Goal: Task Accomplishment & Management: Use online tool/utility

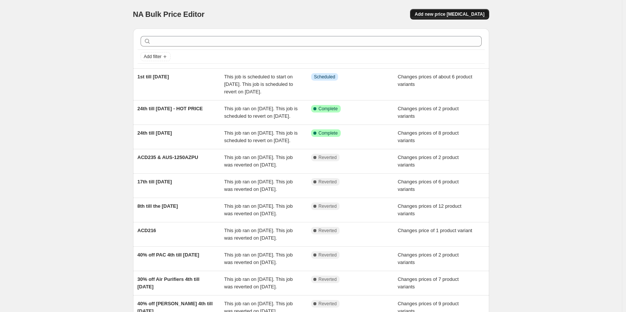
click at [462, 16] on span "Add new price [MEDICAL_DATA]" at bounding box center [450, 14] width 70 height 6
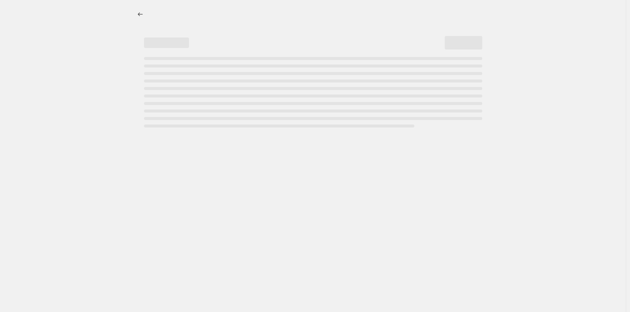
select select "percentage"
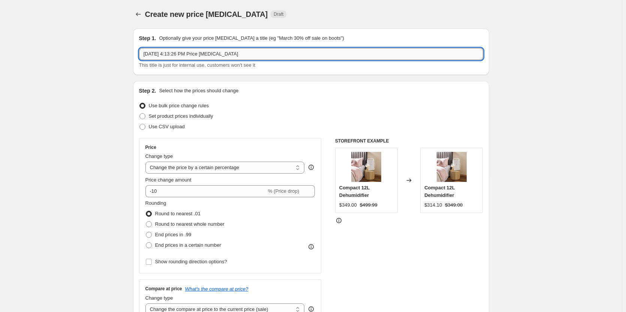
click at [258, 53] on input "[DATE] 4:13:26 PM Price [MEDICAL_DATA]" at bounding box center [311, 54] width 344 height 12
drag, startPoint x: 175, startPoint y: 59, endPoint x: 114, endPoint y: 59, distance: 61.1
click at [160, 59] on input "[DATE] 4:13:26 PM Price [MEDICAL_DATA]" at bounding box center [311, 54] width 344 height 12
drag, startPoint x: 114, startPoint y: 59, endPoint x: 82, endPoint y: 52, distance: 32.3
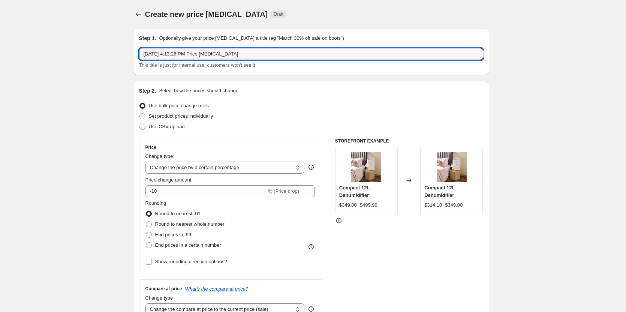
drag, startPoint x: 250, startPoint y: 55, endPoint x: 135, endPoint y: 54, distance: 114.7
click at [135, 54] on div "Step 1. Optionally give your price [MEDICAL_DATA] a title (eg "March 30% off sa…" at bounding box center [311, 51] width 356 height 46
type input "2"
type input "1st till [DATE]"
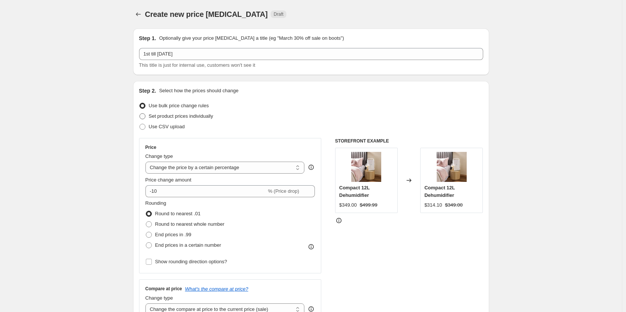
click at [142, 114] on span at bounding box center [142, 116] width 6 height 6
click at [140, 114] on input "Set product prices individually" at bounding box center [139, 113] width 0 height 0
radio input "true"
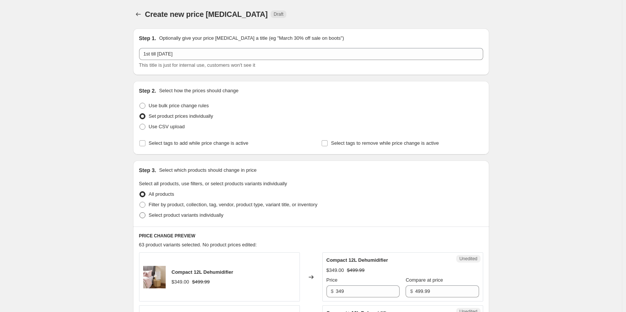
click at [145, 216] on span at bounding box center [142, 215] width 6 height 6
click at [140, 213] on input "Select product variants individually" at bounding box center [139, 212] width 0 height 0
radio input "true"
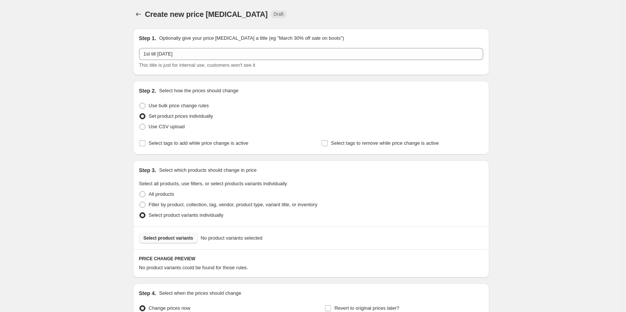
click at [179, 238] on span "Select product variants" at bounding box center [169, 238] width 50 height 6
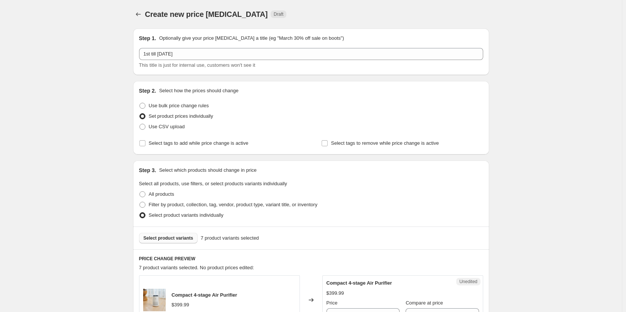
scroll to position [150, 0]
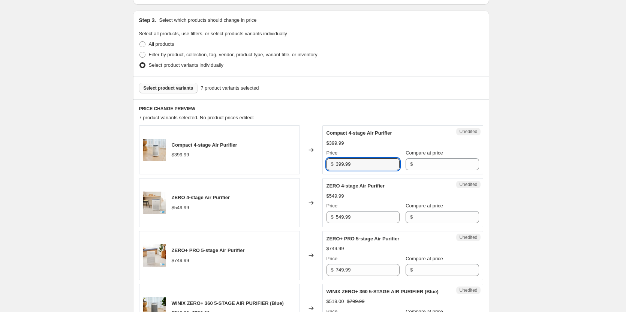
drag, startPoint x: 362, startPoint y: 164, endPoint x: 305, endPoint y: 161, distance: 56.7
click at [305, 161] on div "Compact 4-stage Air Purifier $399.99 Changed to Unedited Compact 4-stage Air Pu…" at bounding box center [311, 149] width 344 height 49
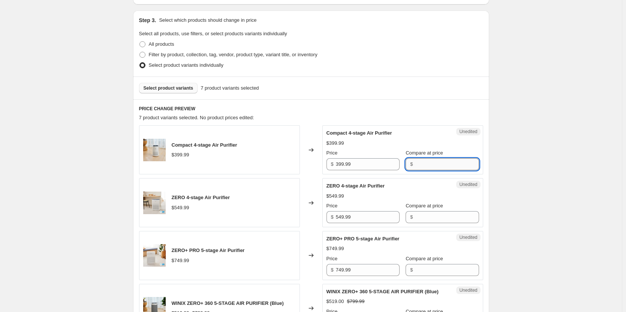
click at [418, 165] on input "Compare at price" at bounding box center [447, 164] width 64 height 12
paste input "399.99"
type input "399.99"
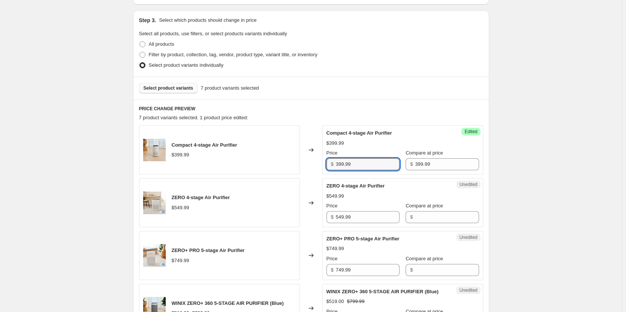
drag, startPoint x: 379, startPoint y: 165, endPoint x: 302, endPoint y: 162, distance: 76.1
click at [302, 162] on div "Compact 4-stage Air Purifier $399.99 Changed to Success Edited Compact 4-stage …" at bounding box center [311, 149] width 344 height 49
type input "259.99"
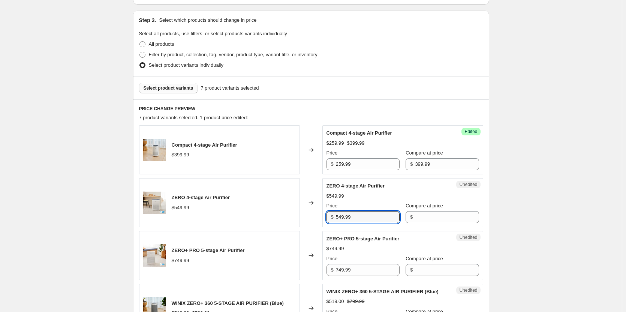
drag, startPoint x: 371, startPoint y: 220, endPoint x: 316, endPoint y: 217, distance: 55.2
click at [316, 217] on div "ZERO 4-stage Air Purifier $549.99 Changed to Unedited ZERO 4-stage Air Purifier…" at bounding box center [311, 202] width 344 height 49
click at [416, 215] on input "Compare at price" at bounding box center [447, 217] width 64 height 12
paste input "549.99"
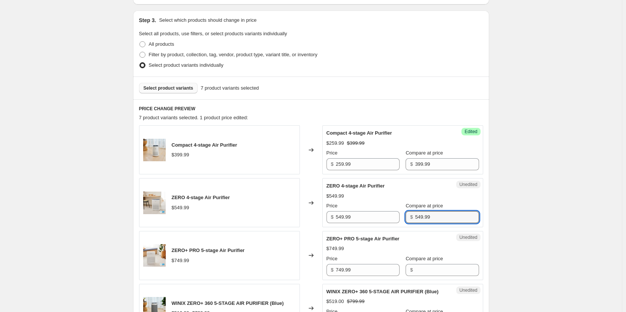
type input "549.99"
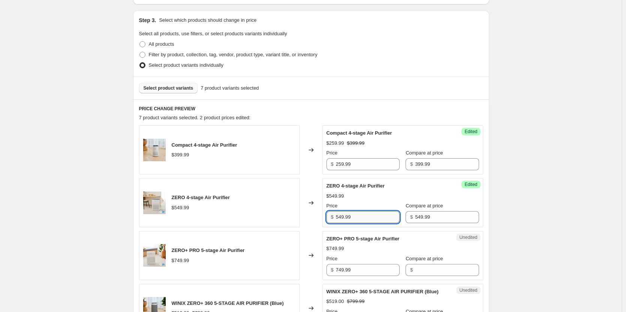
drag, startPoint x: 380, startPoint y: 219, endPoint x: 359, endPoint y: 216, distance: 21.6
click at [367, 216] on input "549.99" at bounding box center [368, 217] width 64 height 12
drag, startPoint x: 359, startPoint y: 216, endPoint x: 318, endPoint y: 215, distance: 40.9
click at [318, 215] on div "ZERO 4-stage Air Purifier $549.99 Changed to Success Edited ZERO 4-stage Air Pu…" at bounding box center [311, 202] width 344 height 49
type input "357.49"
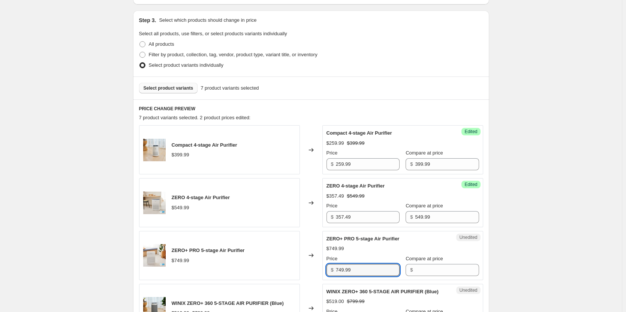
drag, startPoint x: 364, startPoint y: 266, endPoint x: 314, endPoint y: 266, distance: 49.5
click at [314, 266] on div "ZERO+ PRO 5-stage Air Purifier $749.99 Changed to Unedited ZERO+ PRO 5-stage Ai…" at bounding box center [311, 255] width 344 height 49
click at [314, 266] on div "Changed to" at bounding box center [311, 255] width 22 height 49
click at [421, 271] on input "Compare at price" at bounding box center [447, 270] width 64 height 12
paste input "549.99"
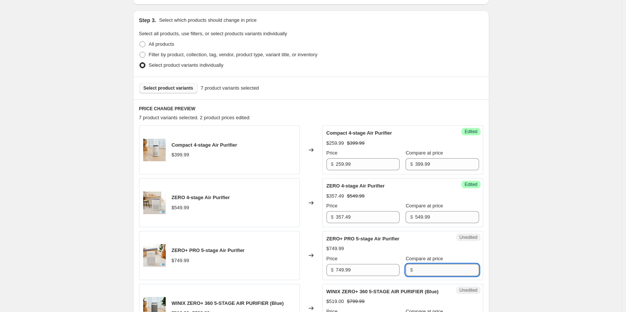
type input "549.99"
drag, startPoint x: 365, startPoint y: 270, endPoint x: 326, endPoint y: 270, distance: 39.0
click at [326, 270] on div "Unedited ZERO+ PRO 5-stage Air Purifier $749.99 Price $ 749.99 Compare at price…" at bounding box center [402, 255] width 161 height 49
click at [421, 269] on input "Compare at price" at bounding box center [447, 270] width 64 height 12
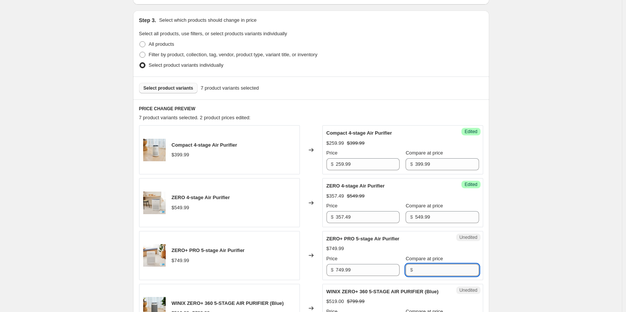
paste input "549.99"
type input "549.99"
drag, startPoint x: 362, startPoint y: 270, endPoint x: 332, endPoint y: 269, distance: 30.0
click at [332, 269] on div "$ 749.99" at bounding box center [362, 270] width 73 height 12
click at [418, 269] on input "Compare at price" at bounding box center [447, 270] width 64 height 12
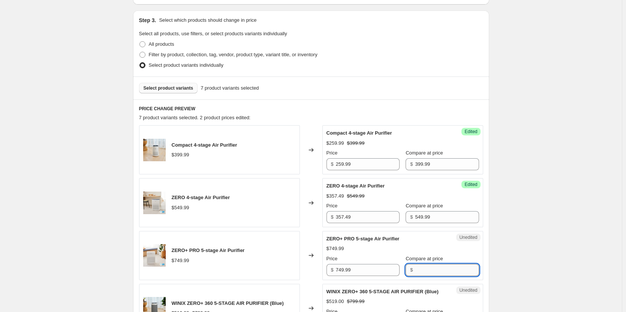
paste input "749.99"
type input "749.99"
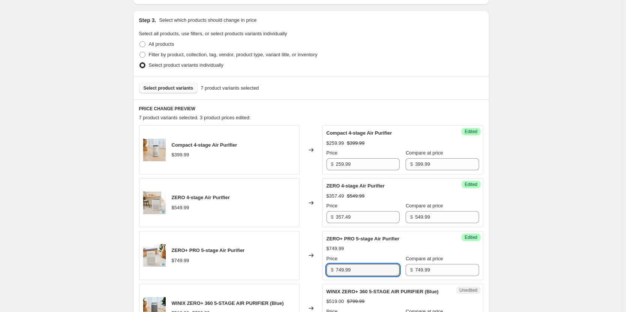
drag, startPoint x: 367, startPoint y: 272, endPoint x: 322, endPoint y: 274, distance: 45.8
click at [322, 274] on div "ZERO+ PRO 5-stage Air Purifier $749.99 Changed to Success Edited ZERO+ PRO 5-st…" at bounding box center [311, 255] width 344 height 49
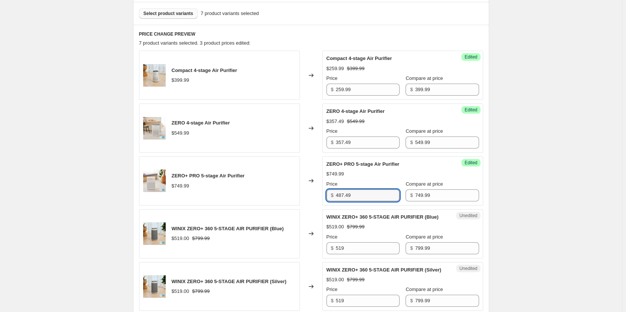
scroll to position [225, 0]
type input "487.49"
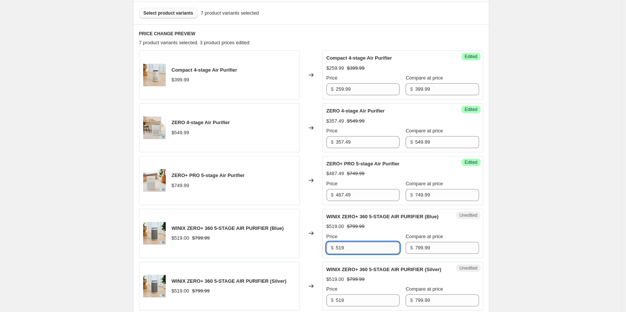
click at [359, 253] on input "519" at bounding box center [368, 248] width 64 height 12
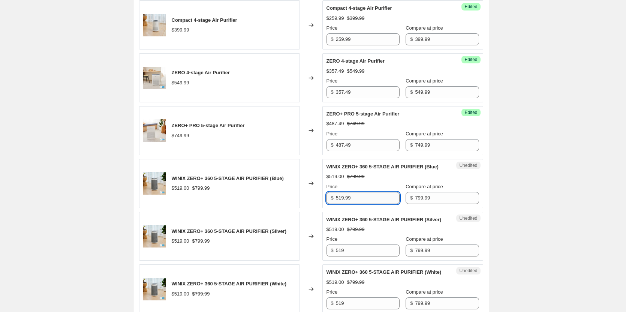
scroll to position [300, 0]
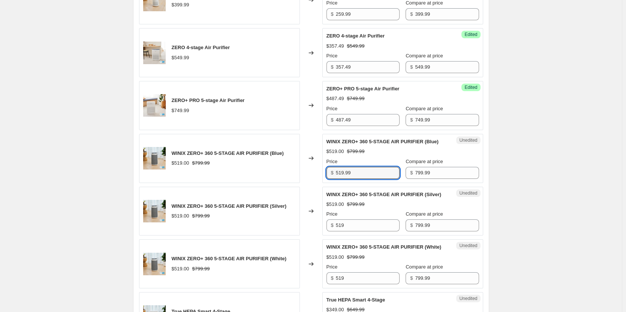
drag, startPoint x: 365, startPoint y: 182, endPoint x: 329, endPoint y: 179, distance: 35.4
click at [329, 179] on div "$ 519.99" at bounding box center [362, 173] width 73 height 12
type input "519.99"
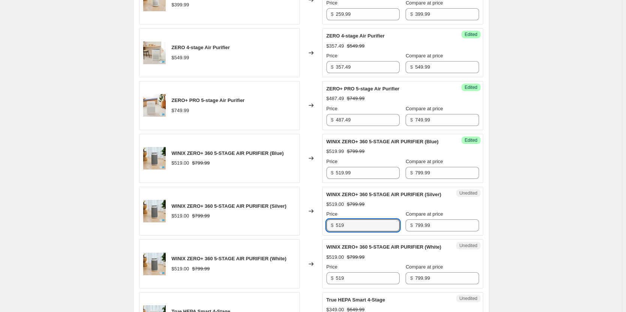
drag, startPoint x: 356, startPoint y: 241, endPoint x: 313, endPoint y: 240, distance: 42.7
click at [313, 236] on div "WINIX ZERO+ 360 5-STAGE AIR PURIFIER (Silver) $519.00 $799.99 Changed to Unedit…" at bounding box center [311, 211] width 344 height 49
paste input ".99"
type input "519.99"
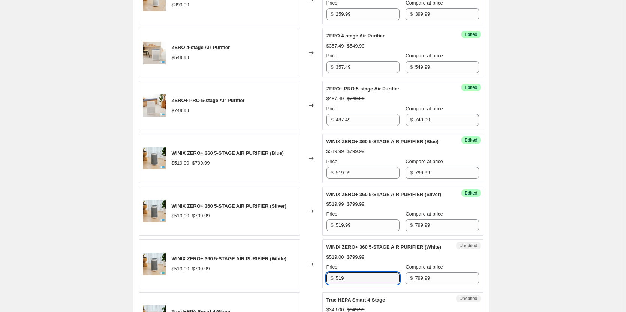
drag, startPoint x: 369, startPoint y: 305, endPoint x: 311, endPoint y: 301, distance: 58.2
click at [311, 288] on div "WINIX ZERO+ 360 5-STAGE AIR PURIFIER (White) $519.00 $799.99 Changed to Unedite…" at bounding box center [311, 263] width 344 height 49
paste input ".99"
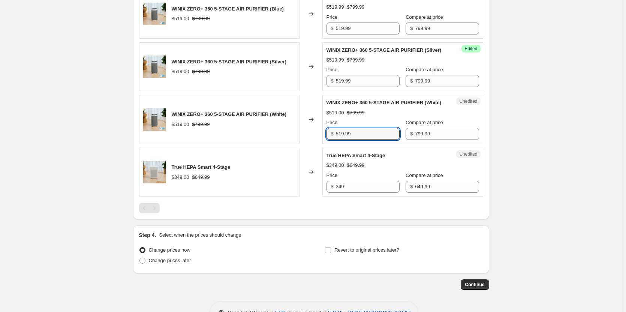
scroll to position [450, 0]
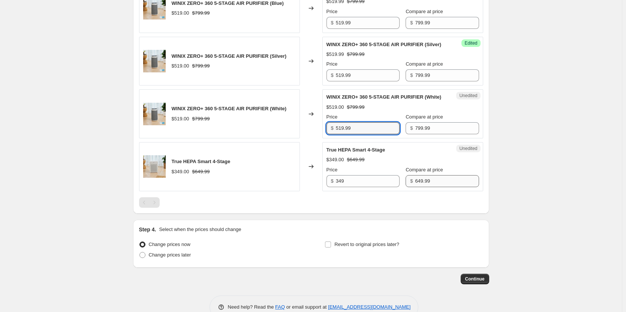
type input "519.99"
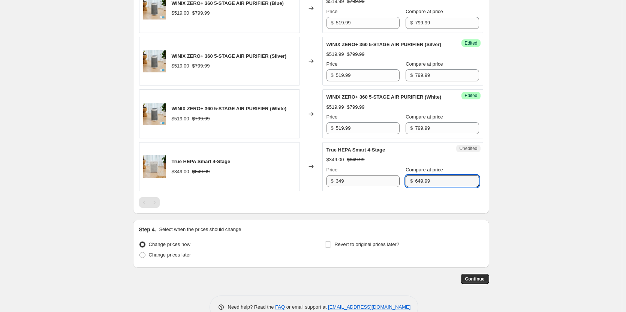
drag, startPoint x: 434, startPoint y: 204, endPoint x: 382, endPoint y: 203, distance: 51.7
click at [382, 187] on div "Price $ 349 Compare at price $ 649.99" at bounding box center [402, 176] width 153 height 21
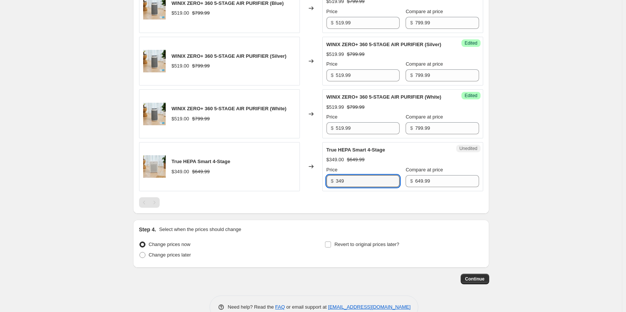
drag, startPoint x: 362, startPoint y: 205, endPoint x: 330, endPoint y: 204, distance: 31.5
click at [330, 187] on div "$ 349" at bounding box center [362, 181] width 73 height 12
type input "422.49"
click at [451, 260] on div "Step 4. Select when the prices should change Change prices now Change prices la…" at bounding box center [311, 244] width 344 height 36
click at [144, 258] on span at bounding box center [142, 255] width 6 height 6
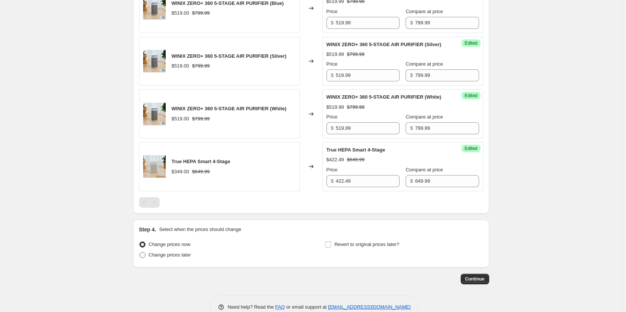
click at [140, 252] on input "Change prices later" at bounding box center [139, 252] width 0 height 0
radio input "true"
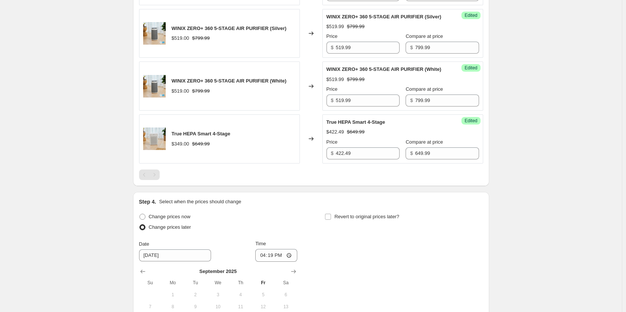
scroll to position [525, 0]
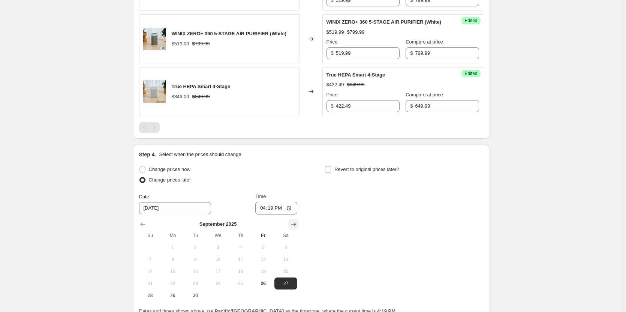
click at [297, 228] on icon "Show next month, October 2025" at bounding box center [293, 223] width 7 height 7
click at [222, 250] on span "1" at bounding box center [218, 247] width 16 height 6
type input "[DATE]"
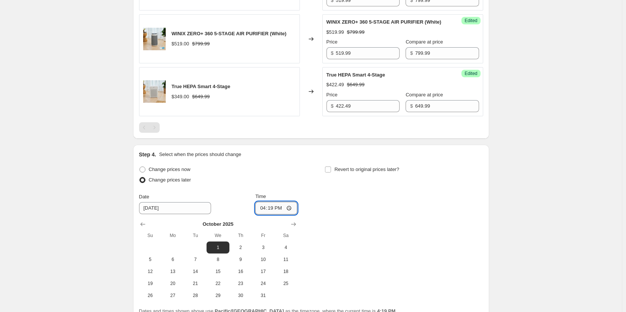
click at [293, 214] on input "16:19" at bounding box center [276, 208] width 42 height 13
type input "00:05"
click at [331, 173] on span at bounding box center [328, 169] width 7 height 7
click at [331, 172] on input "Revert to original prices later?" at bounding box center [328, 169] width 6 height 6
checkbox input "true"
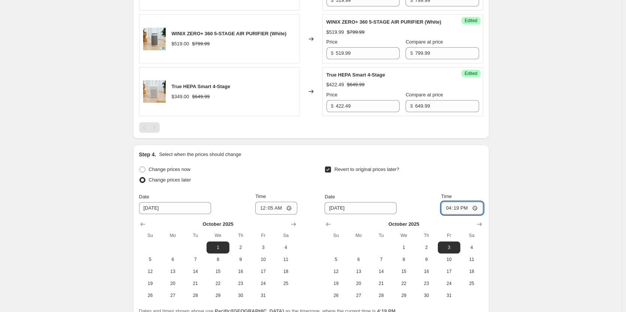
click at [480, 214] on input "16:19" at bounding box center [462, 208] width 42 height 13
click at [479, 214] on input "23:19" at bounding box center [462, 208] width 42 height 13
type input "23:59"
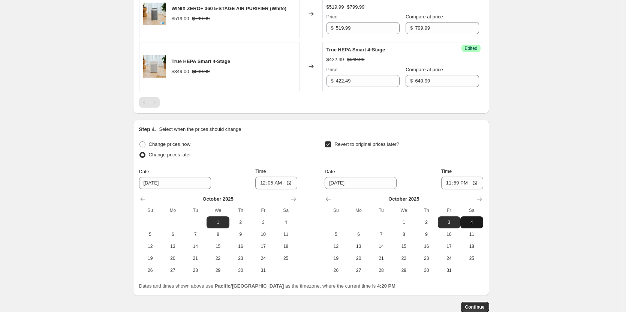
scroll to position [562, 0]
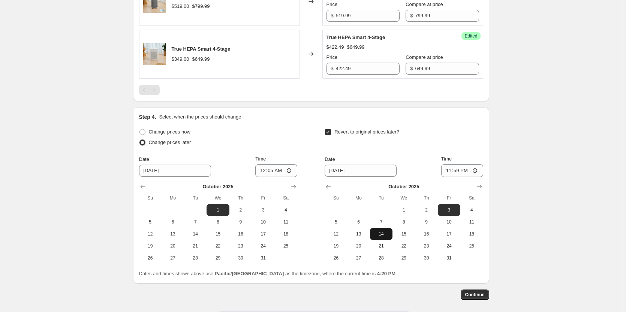
click at [379, 237] on span "14" at bounding box center [381, 234] width 16 height 6
type input "[DATE]"
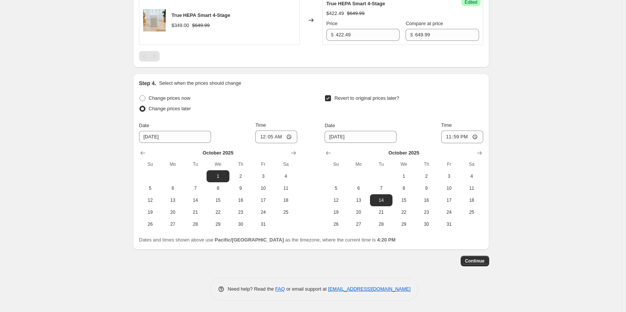
scroll to position [618, 0]
click at [470, 262] on span "Continue" at bounding box center [474, 261] width 19 height 6
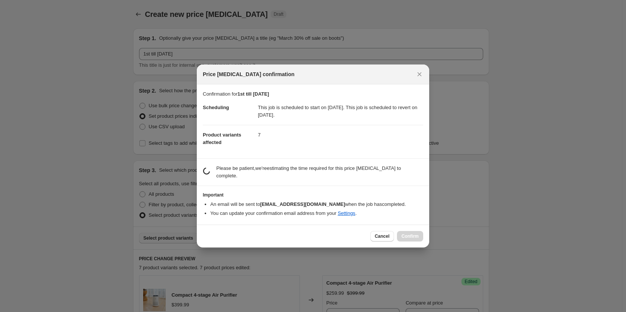
scroll to position [0, 0]
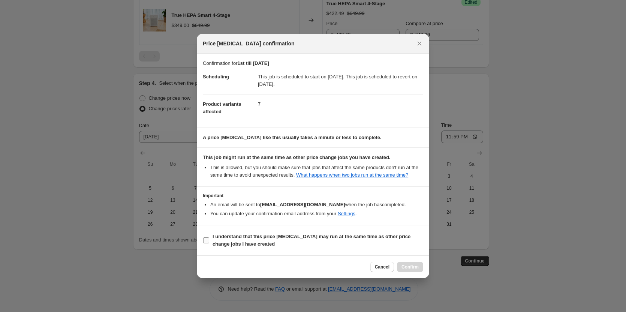
click at [204, 241] on input "I understand that this price [MEDICAL_DATA] may run at the same time as other p…" at bounding box center [206, 240] width 6 height 6
checkbox input "true"
click at [416, 264] on span "Confirm" at bounding box center [409, 267] width 17 height 6
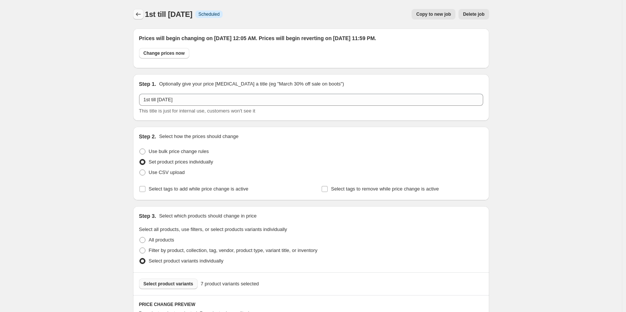
click at [139, 15] on icon "Price change jobs" at bounding box center [138, 13] width 7 height 7
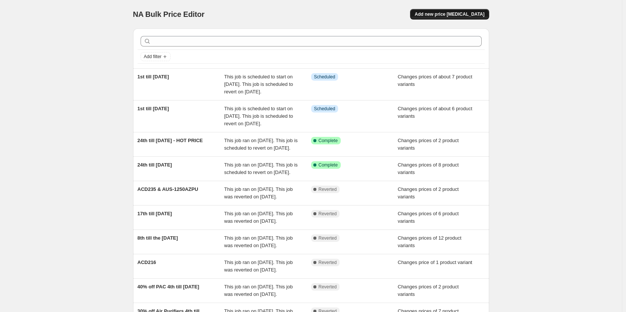
click at [464, 10] on button "Add new price [MEDICAL_DATA]" at bounding box center [449, 14] width 79 height 10
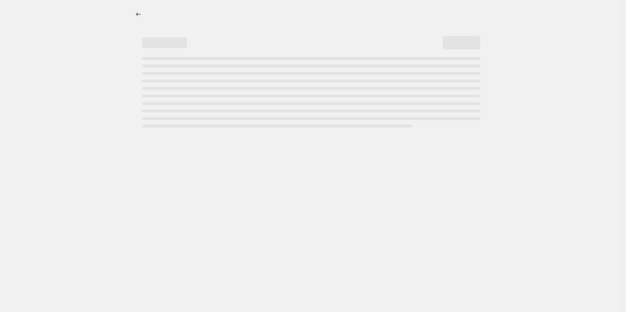
select select "percentage"
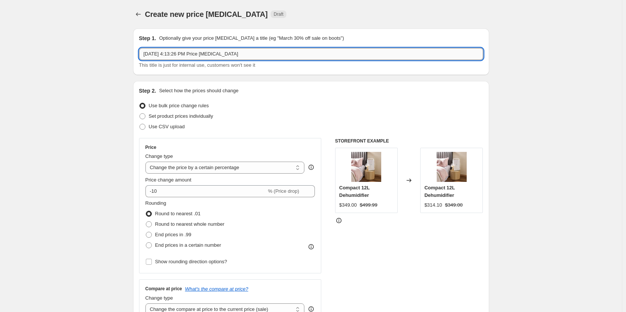
drag, startPoint x: 247, startPoint y: 52, endPoint x: 143, endPoint y: 48, distance: 104.3
click at [143, 48] on input "[DATE] 4:13:26 PM Price [MEDICAL_DATA]" at bounding box center [311, 54] width 344 height 12
type input "1st till [DATE]"
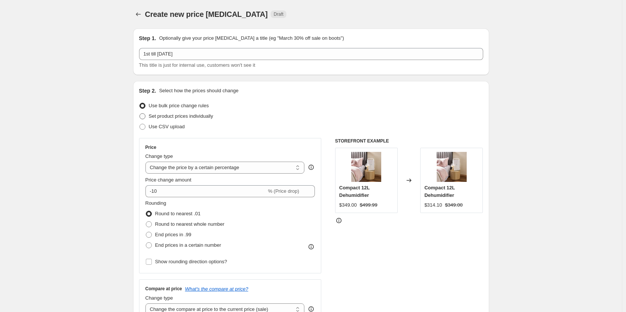
click at [145, 118] on span at bounding box center [142, 116] width 6 height 6
click at [140, 114] on input "Set product prices individually" at bounding box center [139, 113] width 0 height 0
radio input "true"
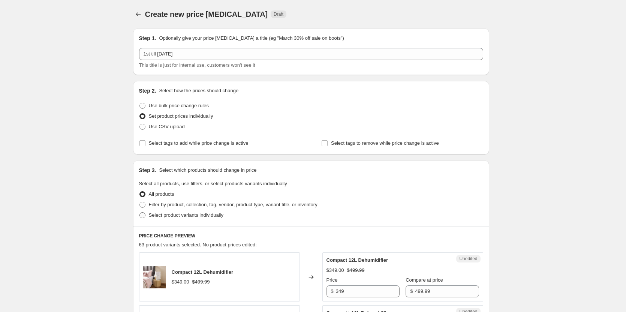
click at [144, 216] on span at bounding box center [142, 215] width 6 height 6
click at [140, 213] on input "Select product variants individually" at bounding box center [139, 212] width 0 height 0
radio input "true"
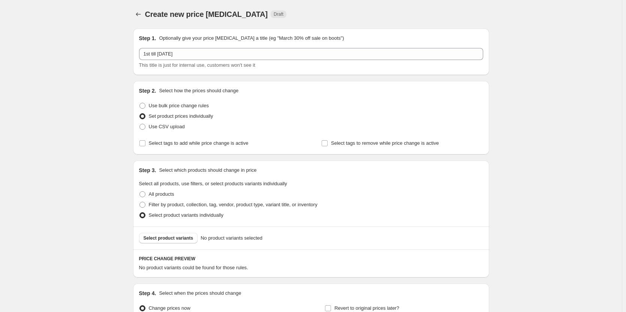
click at [177, 244] on div "Select product variants No product variants selected" at bounding box center [311, 237] width 356 height 23
click at [177, 240] on span "Select product variants" at bounding box center [169, 238] width 50 height 6
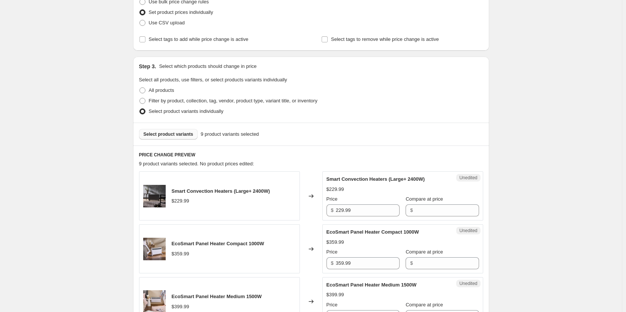
scroll to position [112, 0]
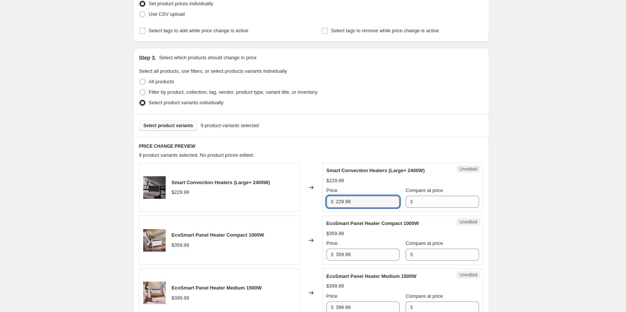
drag, startPoint x: 365, startPoint y: 203, endPoint x: 315, endPoint y: 203, distance: 50.6
click at [315, 203] on div "Smart Convection Heaters (Large+ 2400W) $229.99 Changed to Unedited Smart Conve…" at bounding box center [311, 187] width 344 height 49
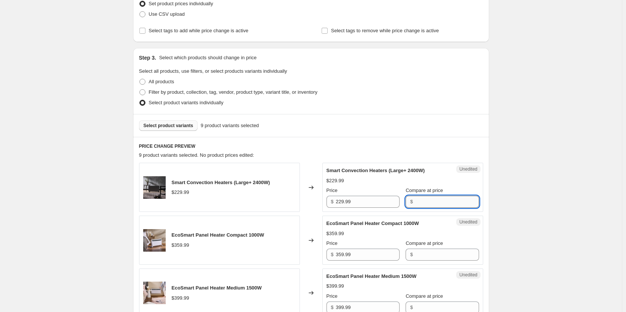
click at [418, 205] on input "Compare at price" at bounding box center [447, 202] width 64 height 12
paste input "229.99"
type input "229.99"
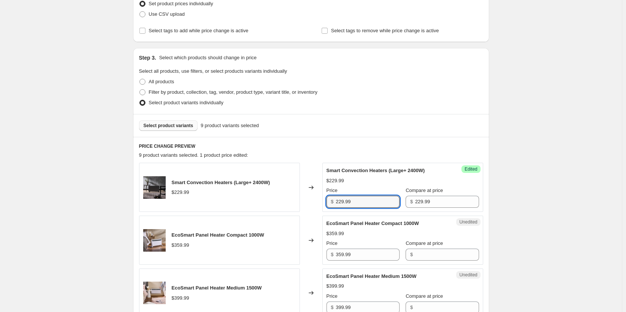
drag, startPoint x: 383, startPoint y: 206, endPoint x: 318, endPoint y: 198, distance: 65.3
click at [318, 198] on div "Smart Convection Heaters (Large+ 2400W) $229.99 Changed to Success Edited Smart…" at bounding box center [311, 187] width 344 height 49
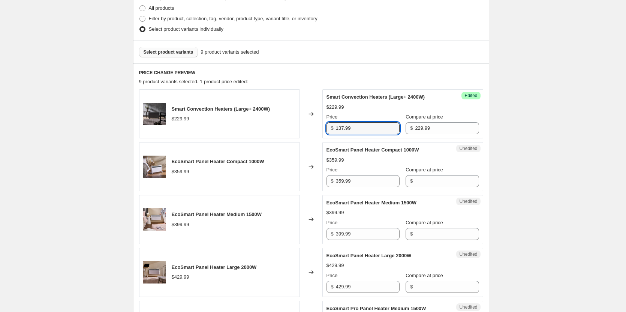
scroll to position [187, 0]
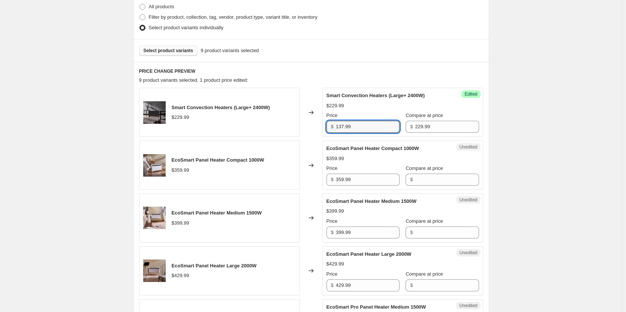
type input "137.99"
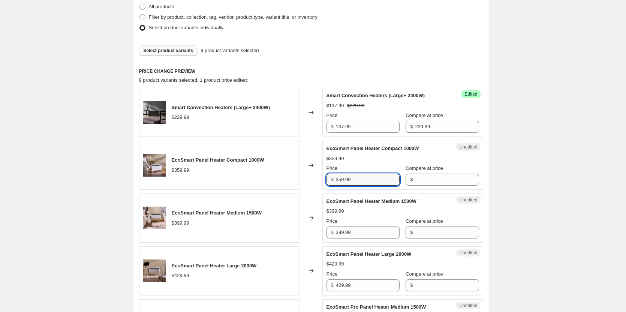
drag, startPoint x: 371, startPoint y: 180, endPoint x: 314, endPoint y: 177, distance: 57.8
click at [314, 177] on div "EcoSmart Panel Heater Compact 1000W $359.99 Changed to Unedited EcoSmart Panel …" at bounding box center [311, 165] width 344 height 49
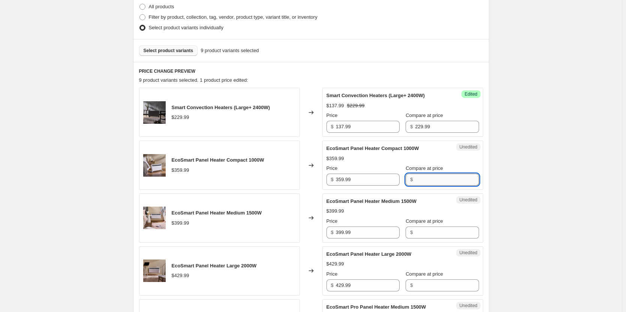
click at [427, 181] on input "Compare at price" at bounding box center [447, 180] width 64 height 12
paste input "359.99"
type input "359.99"
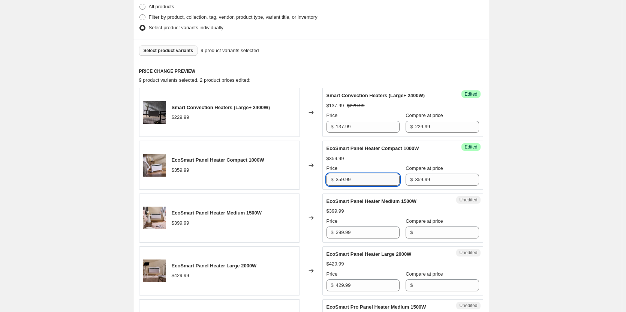
drag, startPoint x: 370, startPoint y: 183, endPoint x: 366, endPoint y: 181, distance: 4.5
click at [370, 183] on input "359.99" at bounding box center [368, 180] width 64 height 12
drag, startPoint x: 335, startPoint y: 179, endPoint x: 305, endPoint y: 177, distance: 29.3
click at [305, 177] on div "EcoSmart Panel Heater Compact 1000W $359.99 Changed to Success Edited EcoSmart …" at bounding box center [311, 165] width 344 height 49
type input "215.99"
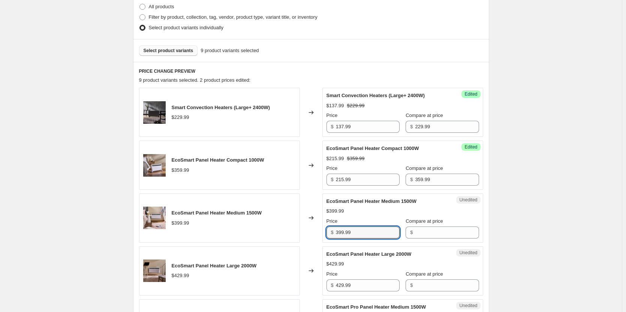
drag, startPoint x: 355, startPoint y: 229, endPoint x: 327, endPoint y: 228, distance: 27.4
click at [327, 228] on div "Unedited EcoSmart Panel Heater Medium 1500W $399.99 Price $ 399.99 Compare at p…" at bounding box center [402, 217] width 161 height 49
click at [441, 233] on input "Compare at price" at bounding box center [447, 232] width 64 height 12
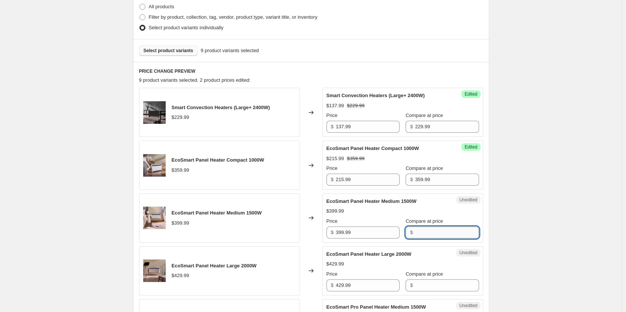
paste input "399.99"
type input "399.99"
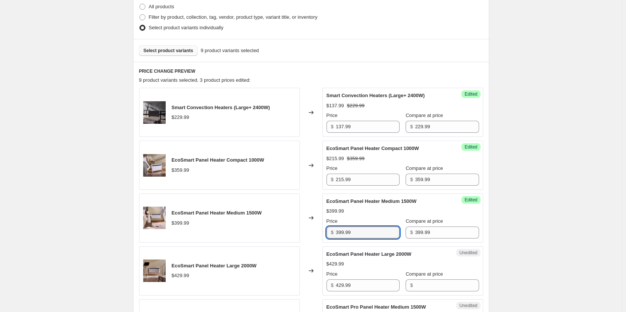
drag, startPoint x: 364, startPoint y: 229, endPoint x: 320, endPoint y: 227, distance: 44.3
click at [320, 227] on div "EcoSmart Panel Heater Medium 1500W $399.99 Changed to Success Edited EcoSmart P…" at bounding box center [311, 217] width 344 height 49
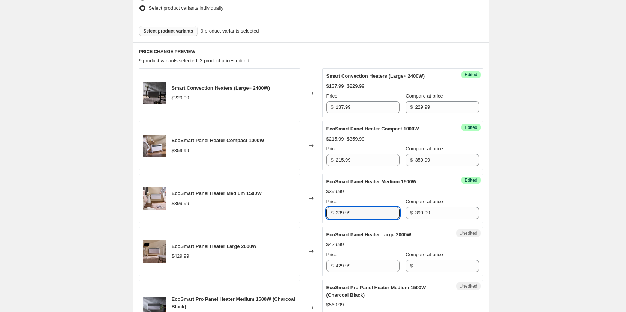
scroll to position [225, 0]
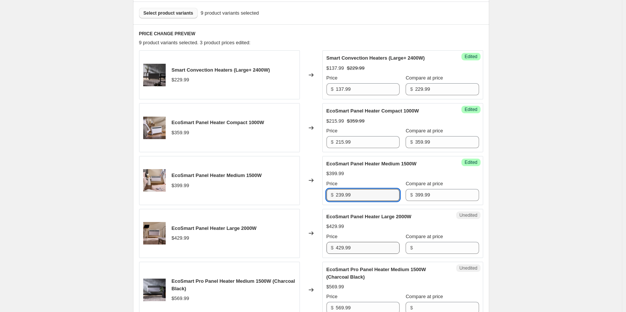
type input "239.99"
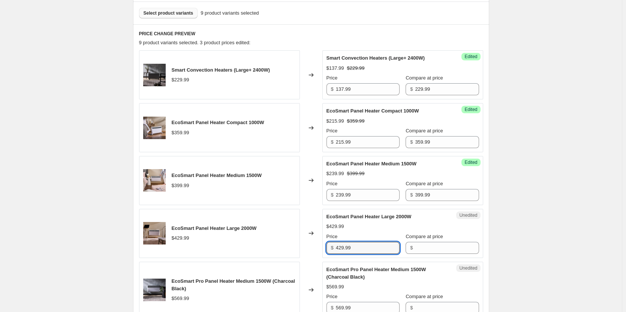
drag, startPoint x: 359, startPoint y: 247, endPoint x: 322, endPoint y: 250, distance: 37.2
click at [322, 250] on div "EcoSmart Panel Heater Large 2000W $429.99 Changed to Unedited EcoSmart Panel He…" at bounding box center [311, 233] width 344 height 49
click at [416, 248] on input "Compare at price" at bounding box center [447, 248] width 64 height 12
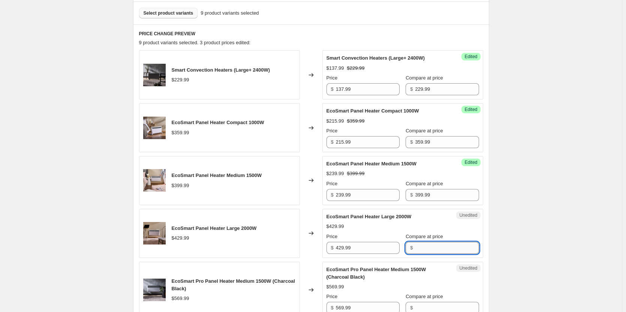
paste input "429.99"
type input "429.99"
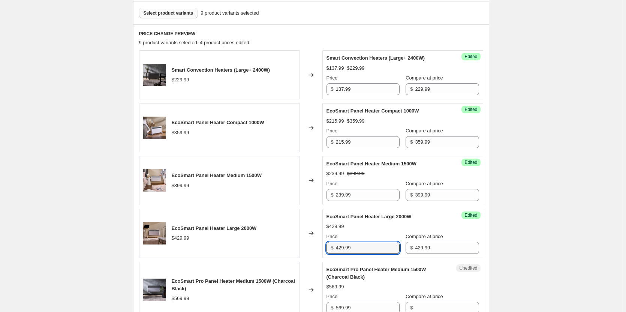
drag, startPoint x: 364, startPoint y: 249, endPoint x: 320, endPoint y: 250, distance: 44.2
click at [320, 250] on div "EcoSmart Panel Heater Large 2000W $429.99 Changed to Success Edited EcoSmart Pa…" at bounding box center [311, 233] width 344 height 49
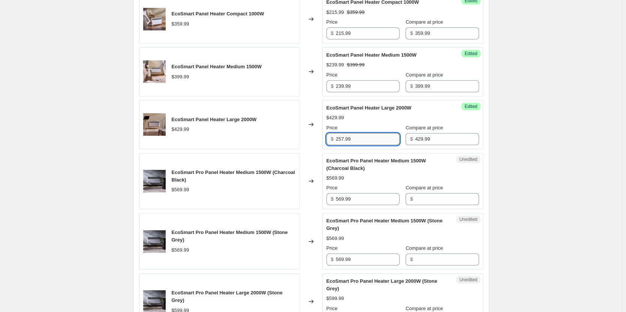
scroll to position [337, 0]
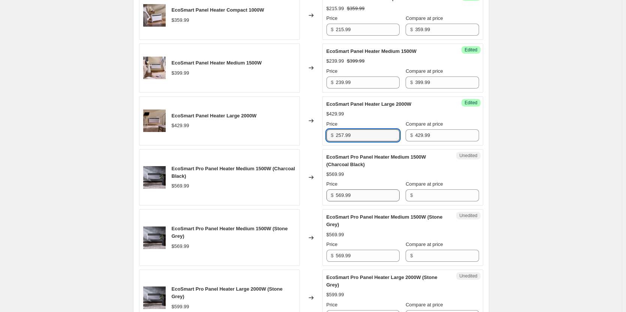
type input "257.99"
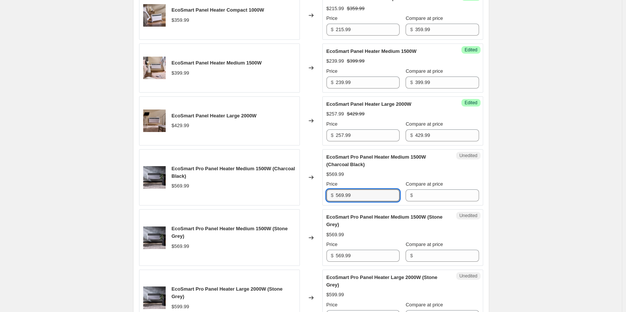
drag, startPoint x: 361, startPoint y: 196, endPoint x: 327, endPoint y: 190, distance: 34.5
click at [327, 190] on div "Unedited EcoSmart Pro Panel Heater Medium 1500W (Charcoal Black) $569.99 Price …" at bounding box center [402, 177] width 161 height 57
click at [431, 199] on input "Compare at price" at bounding box center [447, 195] width 64 height 12
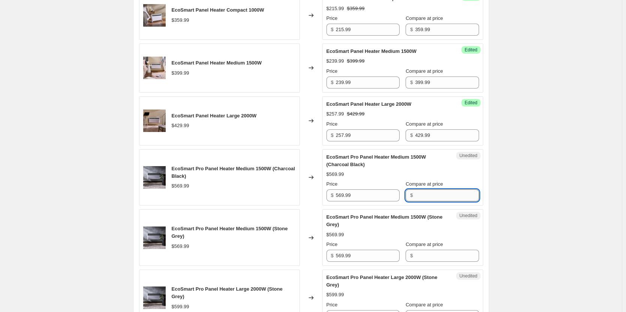
paste input "569.99"
type input "569.99"
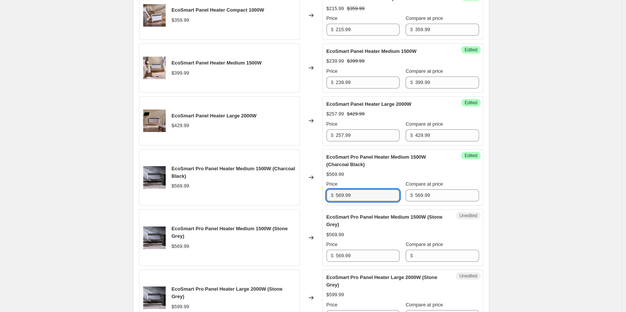
drag, startPoint x: 364, startPoint y: 196, endPoint x: 308, endPoint y: 185, distance: 56.7
click at [308, 185] on div "EcoSmart Pro Panel Heater Medium 1500W (Charcoal Black) $569.99 Changed to Succ…" at bounding box center [311, 177] width 344 height 57
type input "341.99"
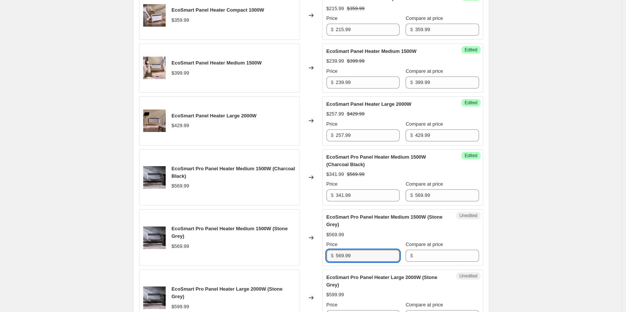
drag, startPoint x: 380, startPoint y: 256, endPoint x: 316, endPoint y: 251, distance: 64.3
click at [316, 251] on div "EcoSmart Pro Panel Heater Medium 1500W (Stone Grey) $569.99 Changed to Unedited…" at bounding box center [311, 237] width 344 height 57
click at [432, 256] on input "Compare at price" at bounding box center [447, 256] width 64 height 12
paste input "569.99"
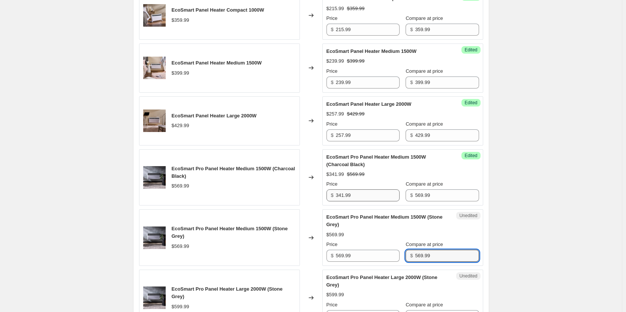
type input "569.99"
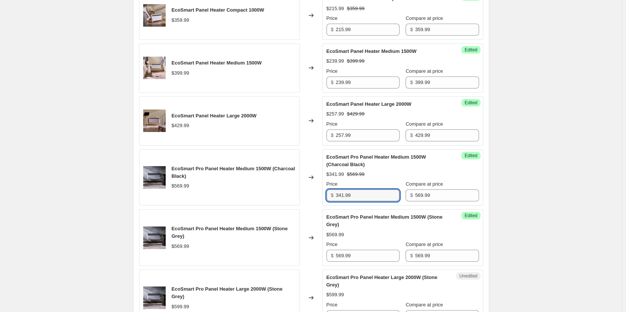
drag, startPoint x: 366, startPoint y: 194, endPoint x: 333, endPoint y: 191, distance: 33.1
click at [333, 191] on div "$ 341.99" at bounding box center [362, 195] width 73 height 12
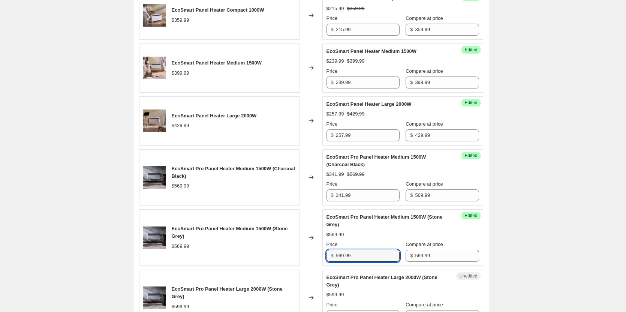
drag, startPoint x: 355, startPoint y: 253, endPoint x: 313, endPoint y: 247, distance: 42.3
click at [313, 247] on div "EcoSmart Pro Panel Heater Medium 1500W (Stone Grey) $569.99 Changed to Success …" at bounding box center [311, 237] width 344 height 57
paste input "341"
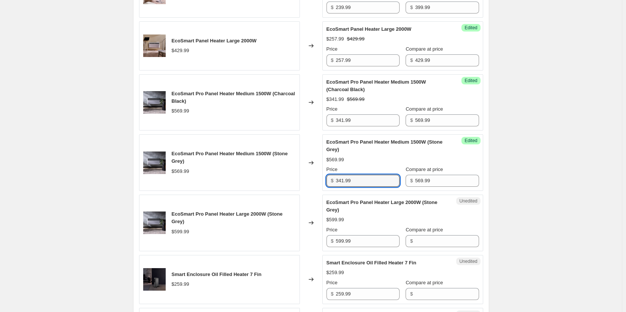
scroll to position [450, 0]
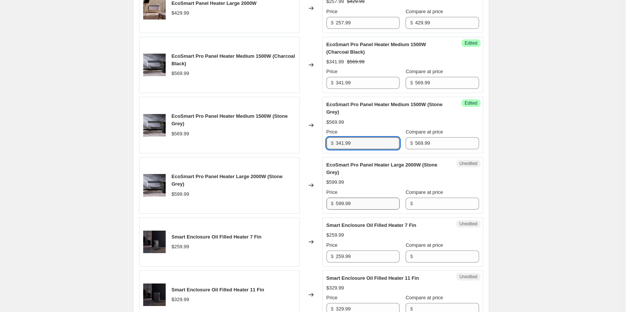
type input "341.99"
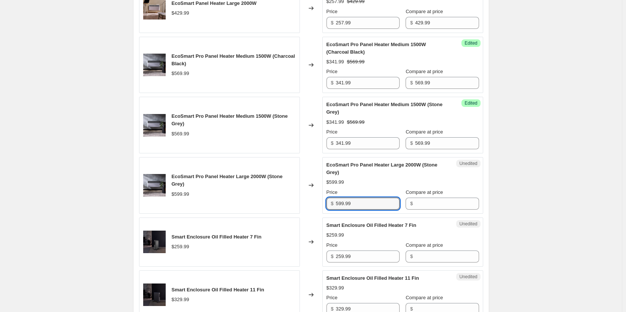
drag, startPoint x: 369, startPoint y: 206, endPoint x: 319, endPoint y: 201, distance: 50.8
click at [319, 201] on div "EcoSmart Pro Panel Heater Large 2000W (Stone Grey) $599.99 Changed to Unedited …" at bounding box center [311, 185] width 344 height 57
click at [423, 206] on input "Compare at price" at bounding box center [447, 204] width 64 height 12
paste input "599.99"
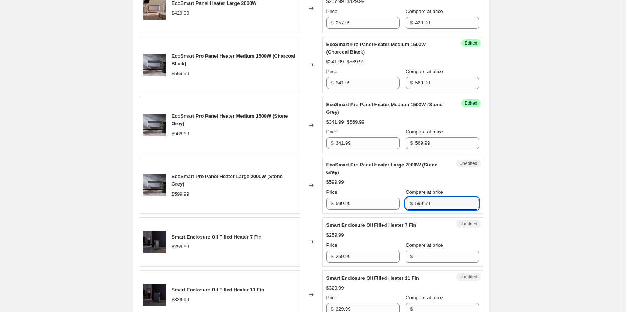
type input "599.99"
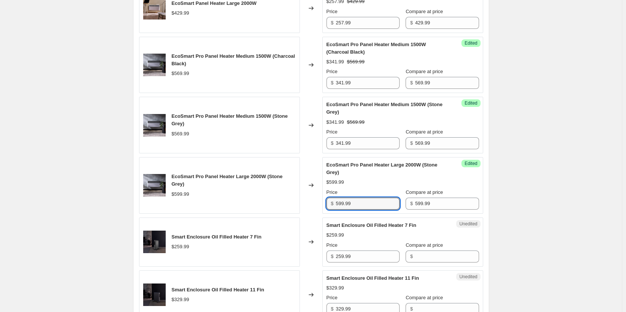
drag, startPoint x: 358, startPoint y: 201, endPoint x: 323, endPoint y: 200, distance: 34.5
click at [323, 200] on div "EcoSmart Pro Panel Heater Large 2000W (Stone Grey) $599.99 Changed to Success E…" at bounding box center [311, 185] width 344 height 57
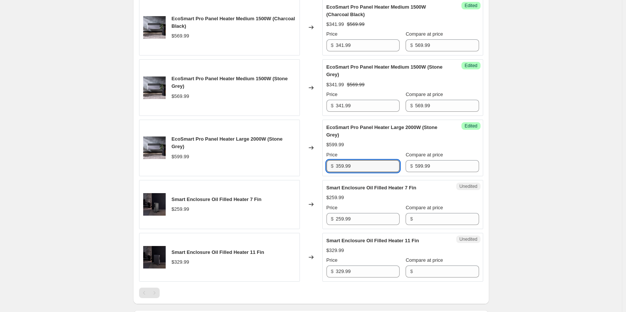
scroll to position [525, 0]
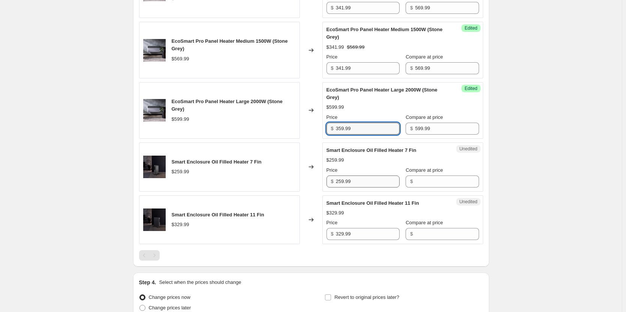
type input "359.99"
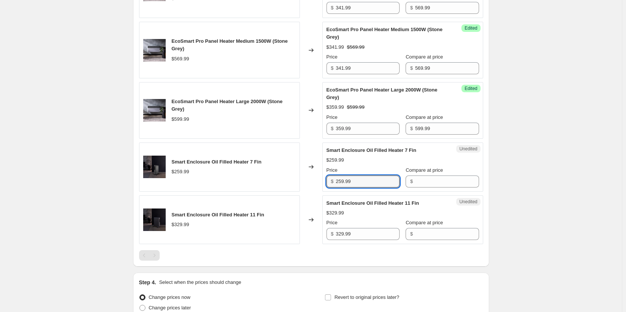
drag, startPoint x: 374, startPoint y: 184, endPoint x: 326, endPoint y: 182, distance: 47.6
click at [326, 182] on div "Unedited Smart Enclosure Oil Filled Heater 7 Fin $259.99 Price $ 259.99 Compare…" at bounding box center [402, 166] width 161 height 49
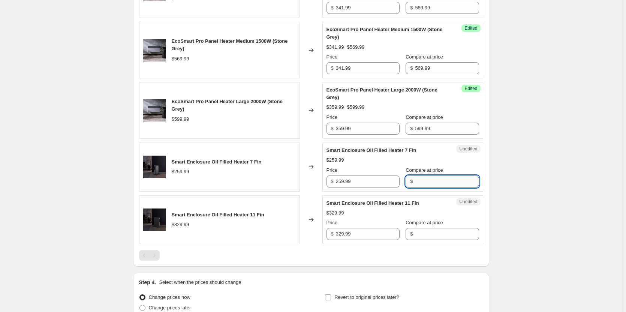
click at [425, 182] on input "Compare at price" at bounding box center [447, 181] width 64 height 12
paste input "259.99"
type input "259.99"
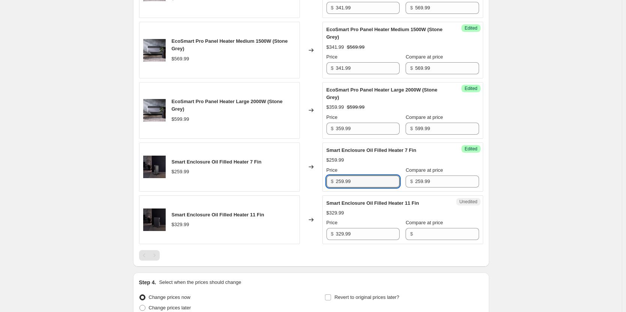
drag, startPoint x: 366, startPoint y: 183, endPoint x: 308, endPoint y: 179, distance: 57.9
click at [308, 179] on div "Smart Enclosure Oil Filled Heater 7 Fin $259.99 Changed to Success Edited Smart…" at bounding box center [311, 166] width 344 height 49
type input "155.99"
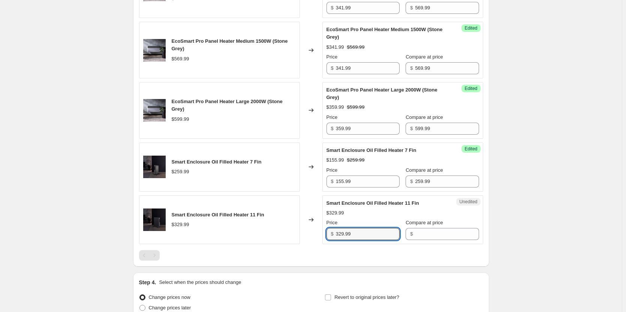
drag, startPoint x: 378, startPoint y: 237, endPoint x: 325, endPoint y: 231, distance: 53.1
click at [325, 231] on div "Unedited Smart Enclosure Oil Filled Heater 11 Fin $329.99 Price $ 329.99 Compar…" at bounding box center [402, 219] width 161 height 49
click at [429, 233] on input "Compare at price" at bounding box center [447, 234] width 64 height 12
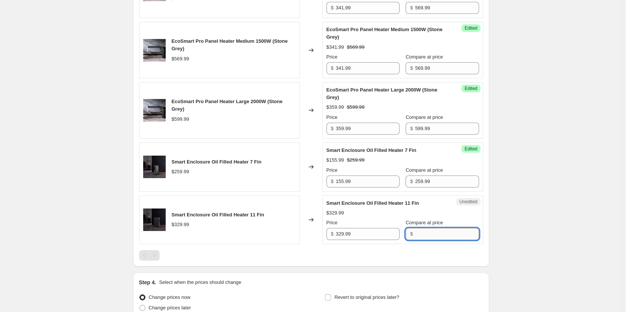
paste input "329.99"
type input "329.99"
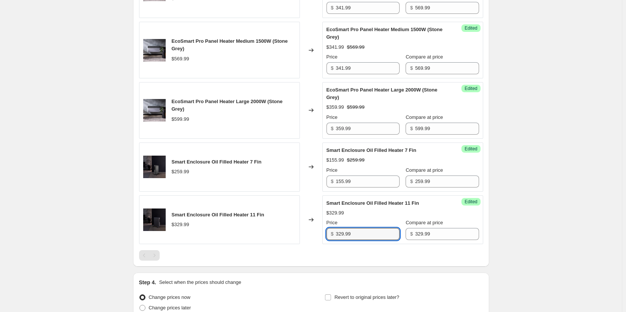
drag, startPoint x: 370, startPoint y: 231, endPoint x: 309, endPoint y: 232, distance: 60.4
click at [309, 232] on div "Smart Enclosure Oil Filled Heater 11 Fin $329.99 Changed to Success Edited Smar…" at bounding box center [311, 219] width 344 height 49
type input "197.99"
click at [350, 260] on div at bounding box center [311, 255] width 344 height 10
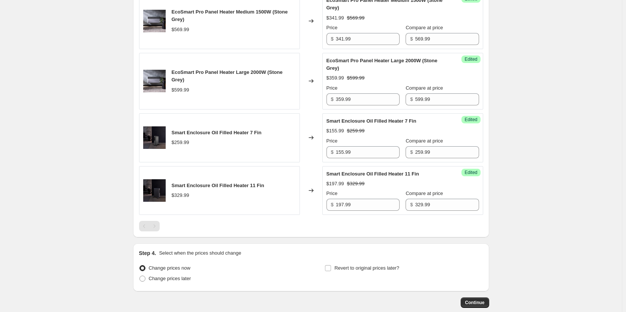
scroll to position [596, 0]
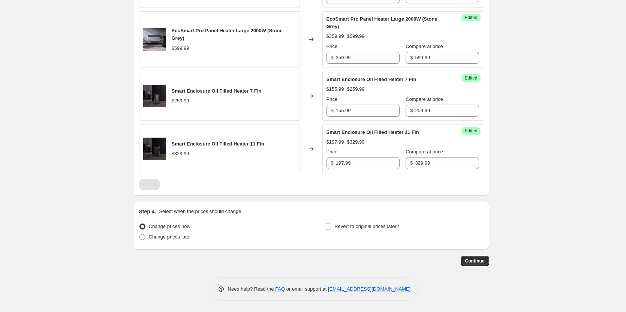
click at [145, 237] on span at bounding box center [142, 237] width 6 height 6
click at [140, 234] on input "Change prices later" at bounding box center [139, 234] width 0 height 0
radio input "true"
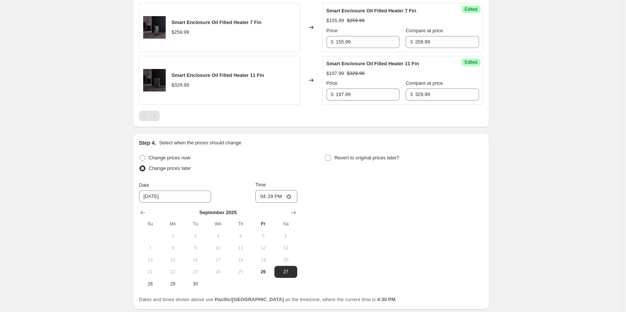
scroll to position [671, 0]
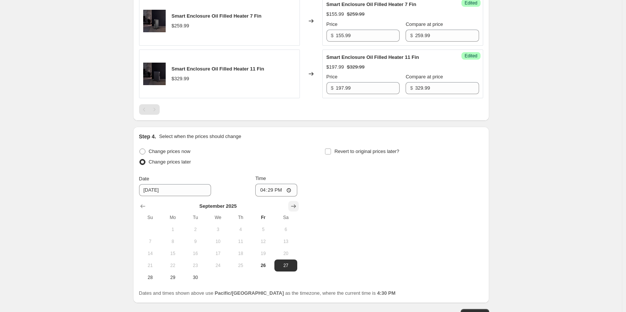
click at [294, 207] on icon "Show next month, October 2025" at bounding box center [293, 205] width 7 height 7
click at [223, 227] on span "1" at bounding box center [218, 229] width 16 height 6
type input "[DATE]"
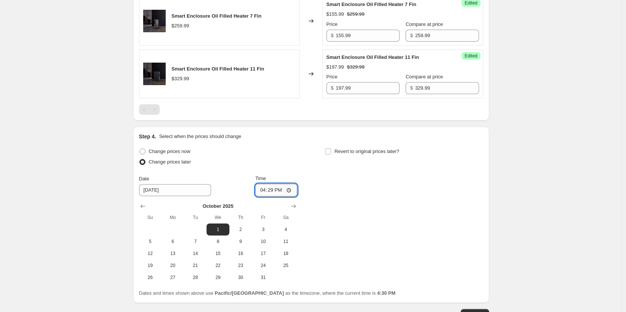
click at [293, 190] on input "16:29" at bounding box center [276, 190] width 42 height 13
type input "00:05"
click at [391, 212] on div "Change prices now Change prices later Date [DATE] Time 00:[DATE] Mo Tu We Th Fr…" at bounding box center [311, 214] width 344 height 137
click at [328, 150] on input "Revert to original prices later?" at bounding box center [328, 151] width 6 height 6
checkbox input "true"
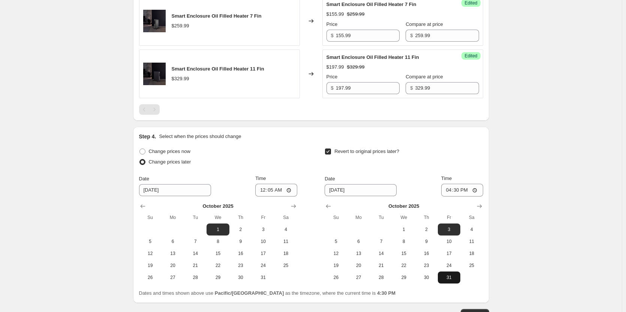
click at [446, 277] on span "31" at bounding box center [449, 277] width 16 height 6
type input "[DATE]"
click at [475, 192] on input "16:30" at bounding box center [462, 190] width 42 height 13
type input "23:59"
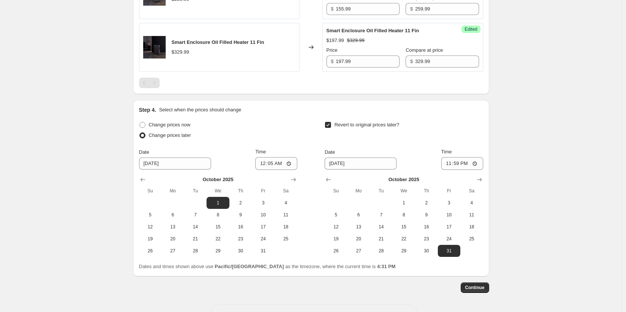
scroll to position [724, 0]
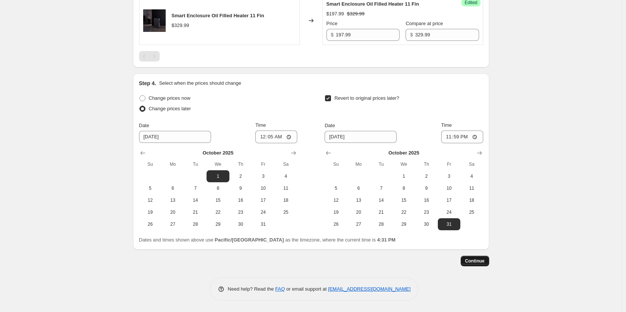
click at [485, 259] on span "Continue" at bounding box center [474, 261] width 19 height 6
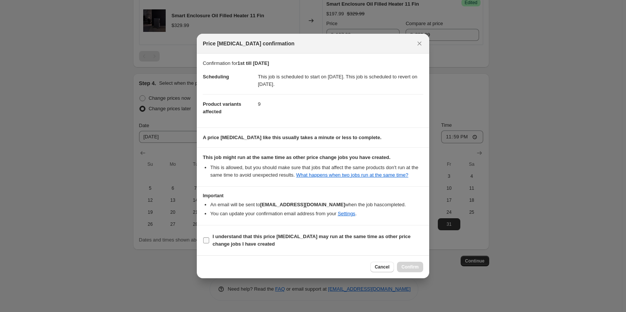
click at [204, 241] on input "I understand that this price [MEDICAL_DATA] may run at the same time as other p…" at bounding box center [206, 240] width 6 height 6
checkbox input "true"
click at [415, 265] on span "Confirm" at bounding box center [409, 267] width 17 height 6
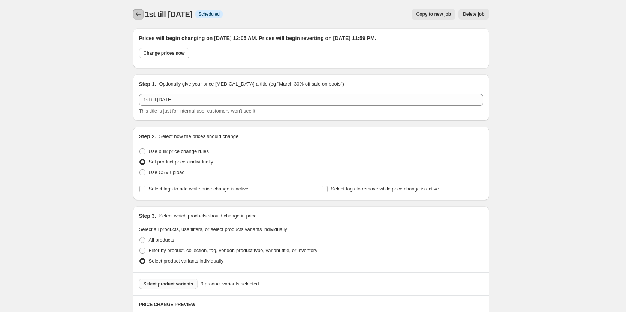
click at [138, 17] on icon "Price change jobs" at bounding box center [138, 13] width 7 height 7
